Goal: Register for event/course

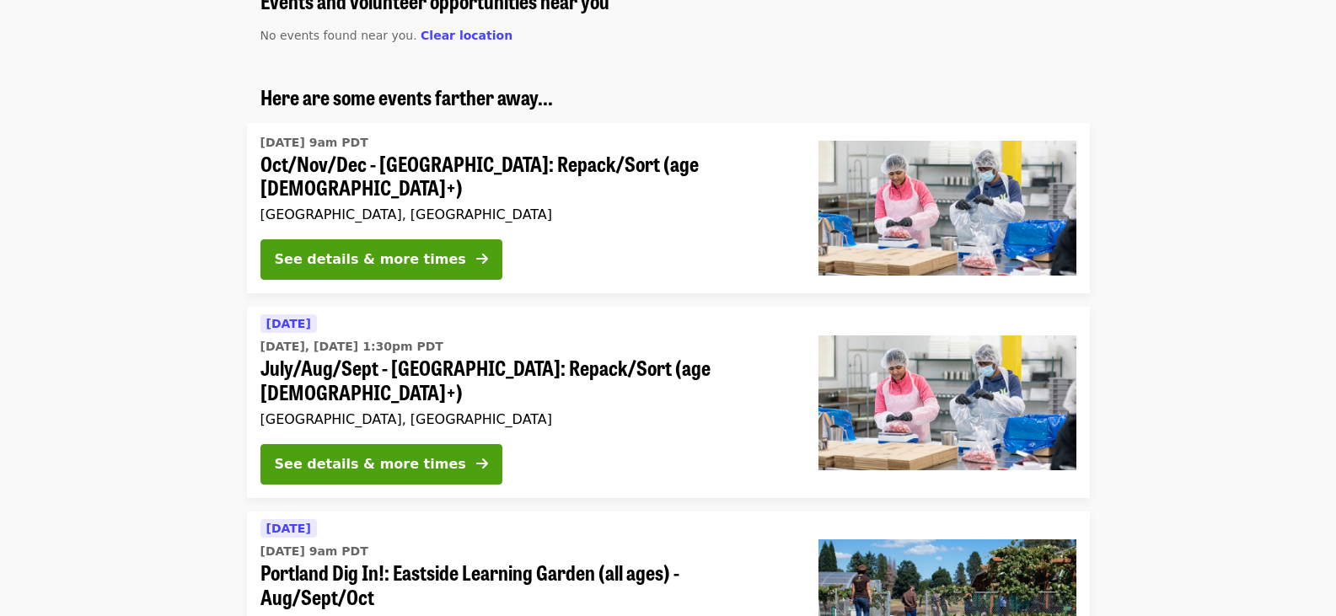
scroll to position [169, 0]
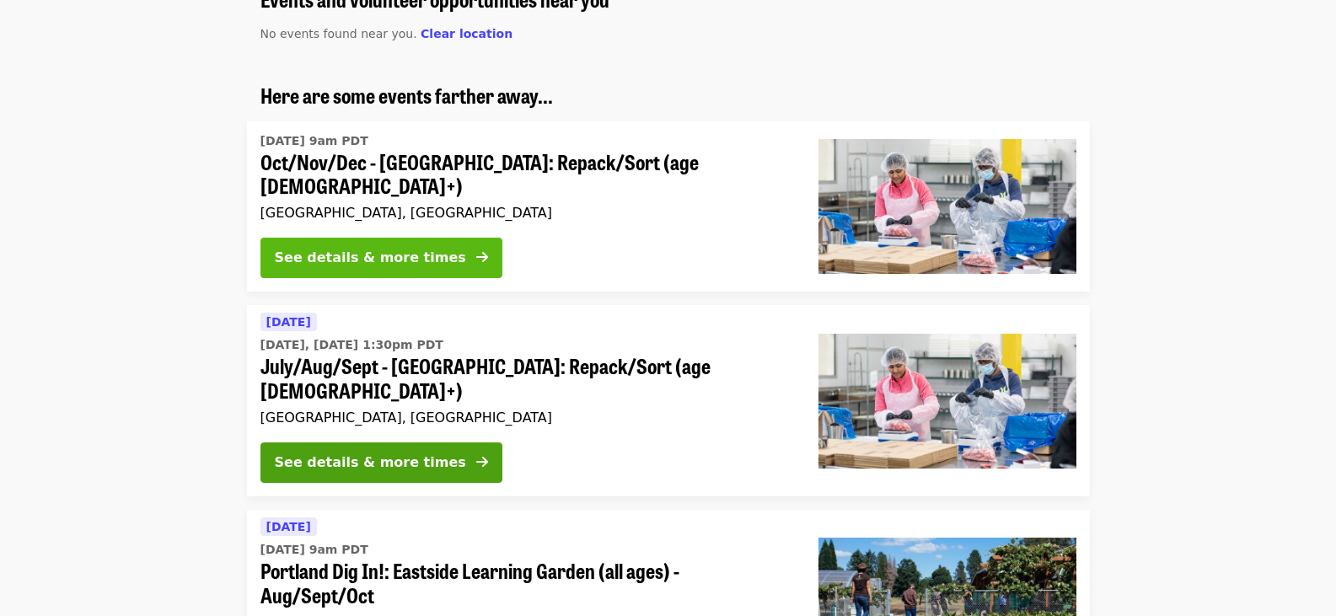
click at [412, 248] on div "See details & more times" at bounding box center [370, 258] width 191 height 20
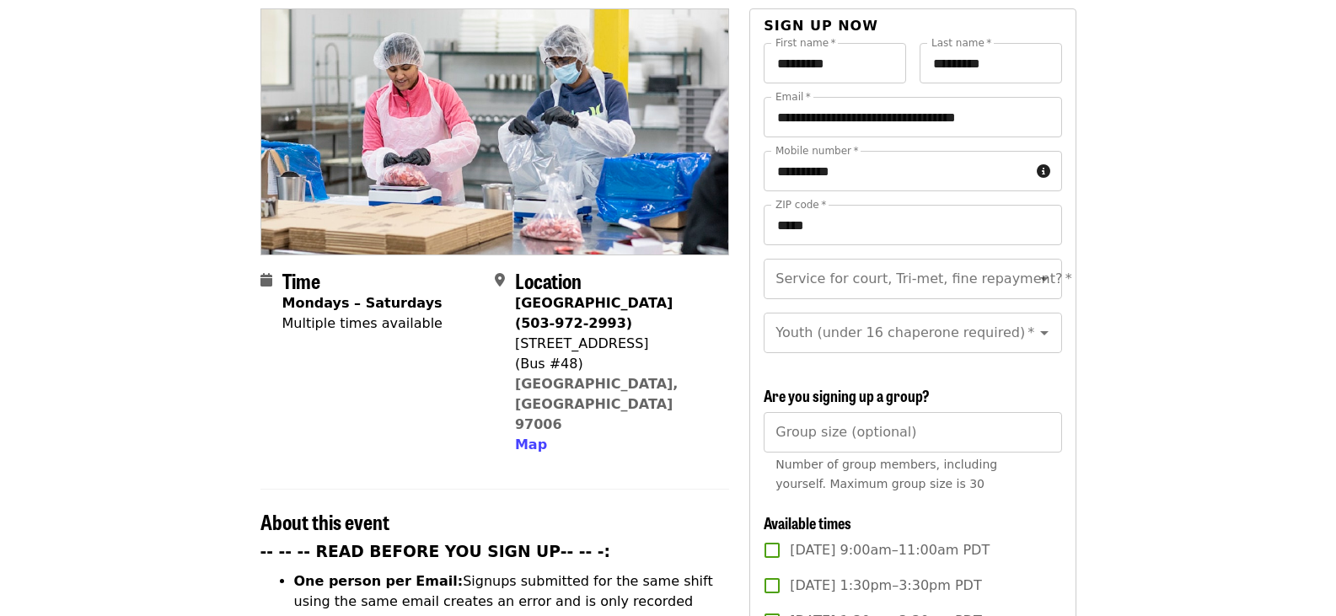
scroll to position [253, 0]
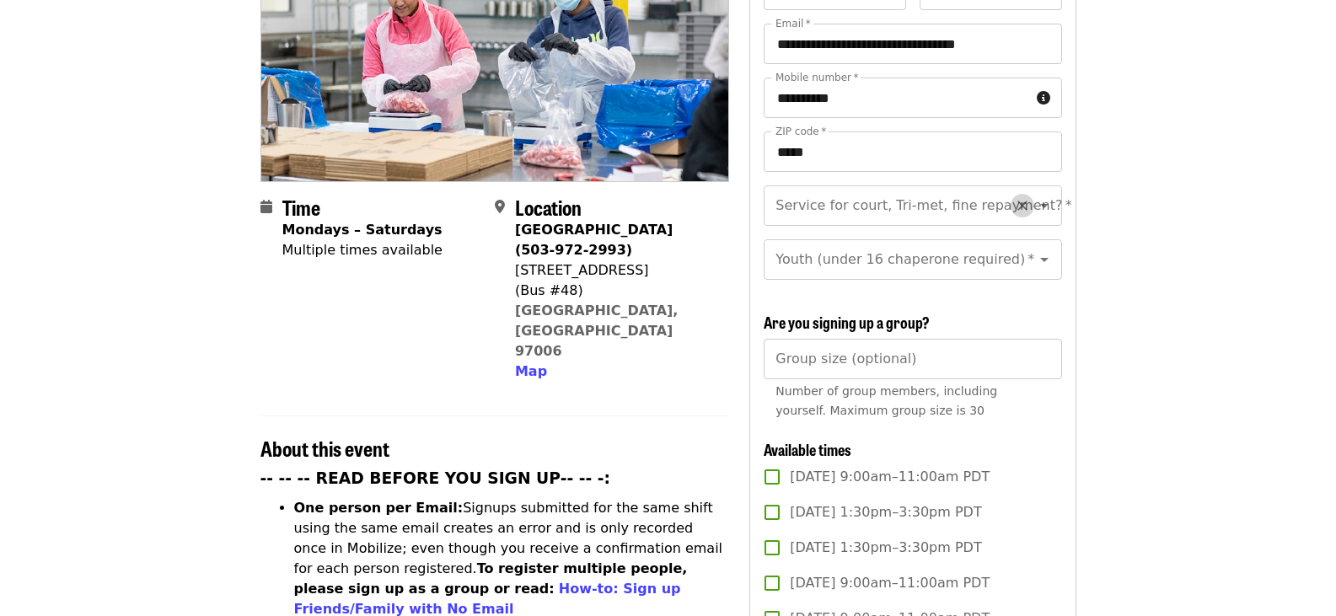
click at [1011, 194] on button "Clear" at bounding box center [1023, 206] width 24 height 24
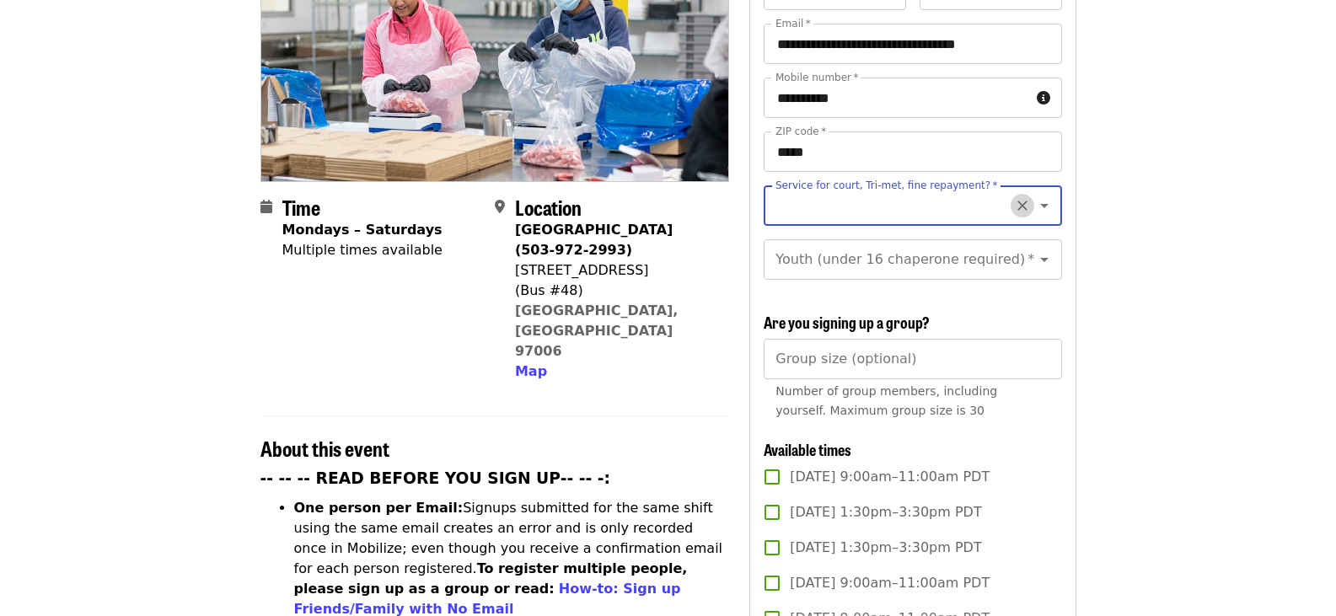
click at [1014, 197] on icon "Clear" at bounding box center [1022, 205] width 17 height 17
click at [1036, 196] on icon "Open" at bounding box center [1045, 206] width 20 height 20
click at [903, 223] on li "No" at bounding box center [906, 222] width 285 height 30
type input "**"
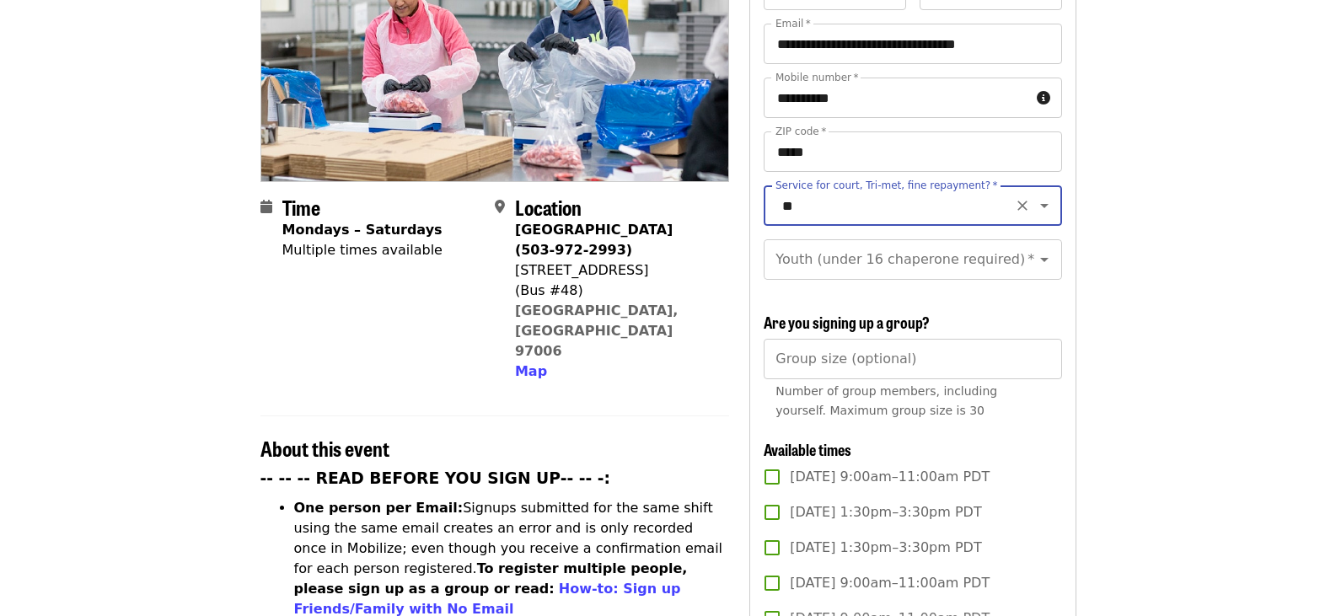
click at [1038, 250] on icon "Open" at bounding box center [1045, 260] width 20 height 20
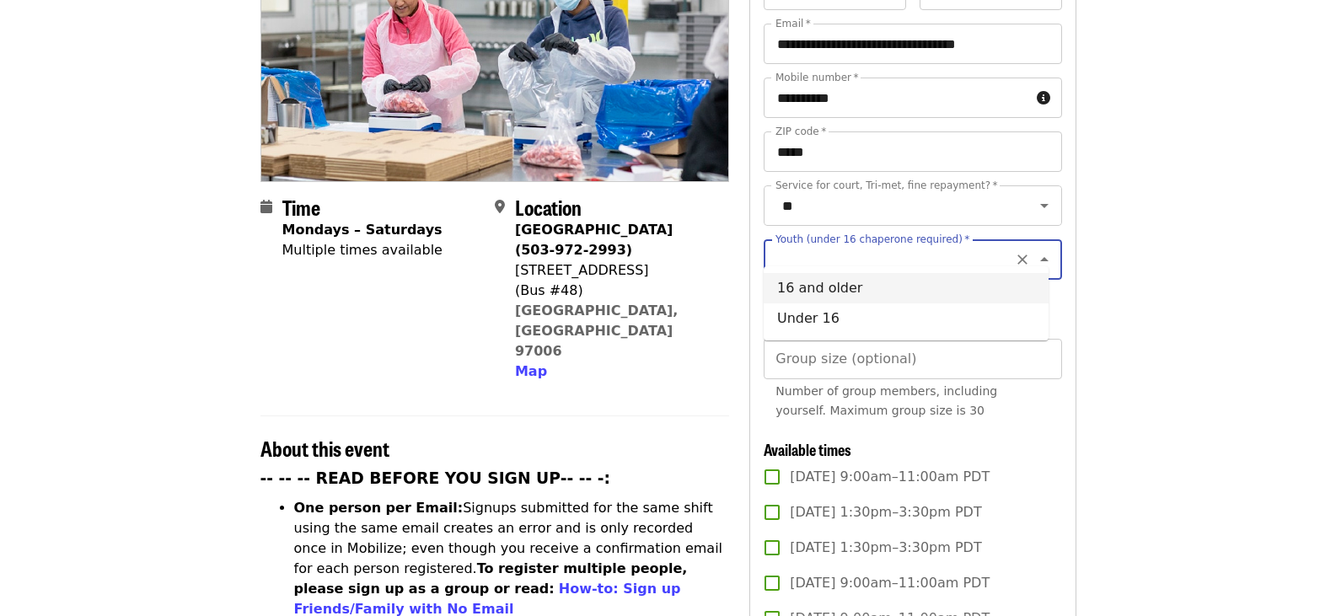
click at [949, 299] on li "16 and older" at bounding box center [906, 288] width 285 height 30
type input "**********"
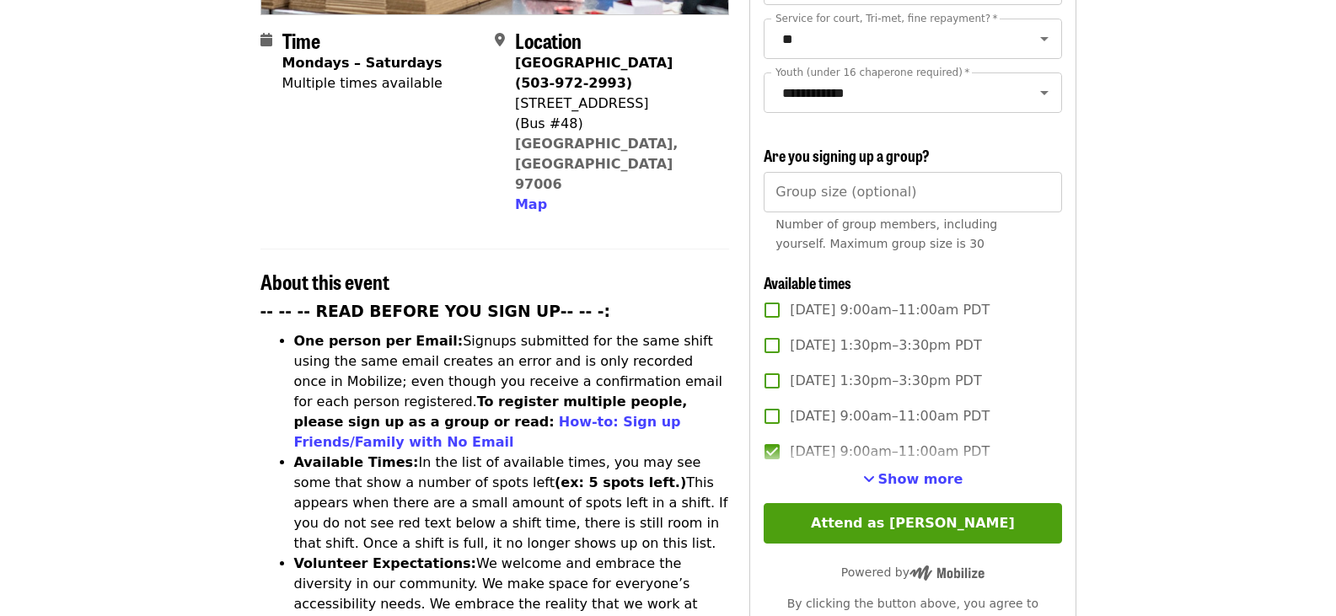
scroll to position [422, 0]
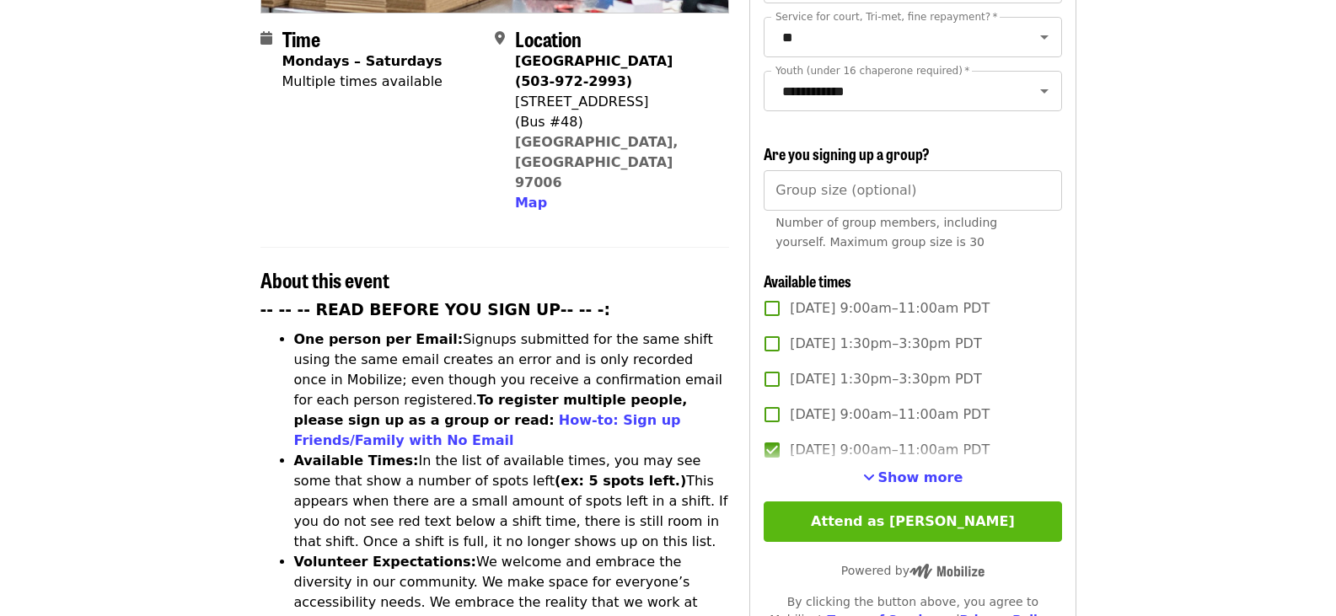
click at [956, 517] on button "Attend as [PERSON_NAME]" at bounding box center [913, 522] width 298 height 40
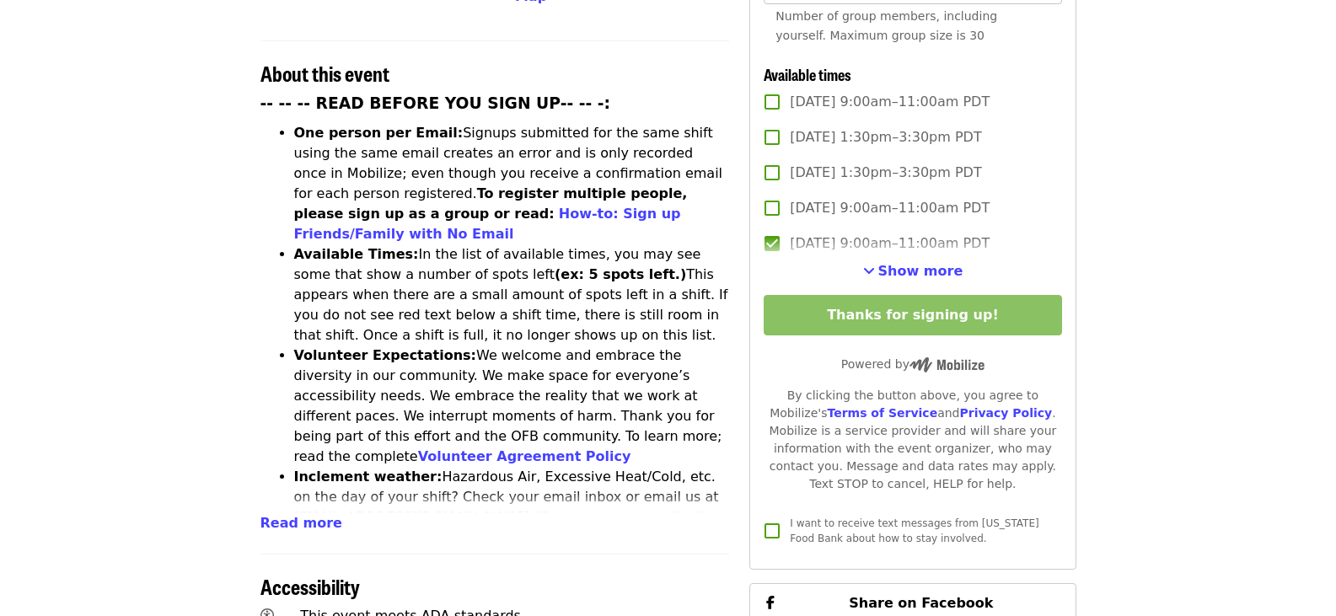
scroll to position [506, 0]
